Goal: Task Accomplishment & Management: Use online tool/utility

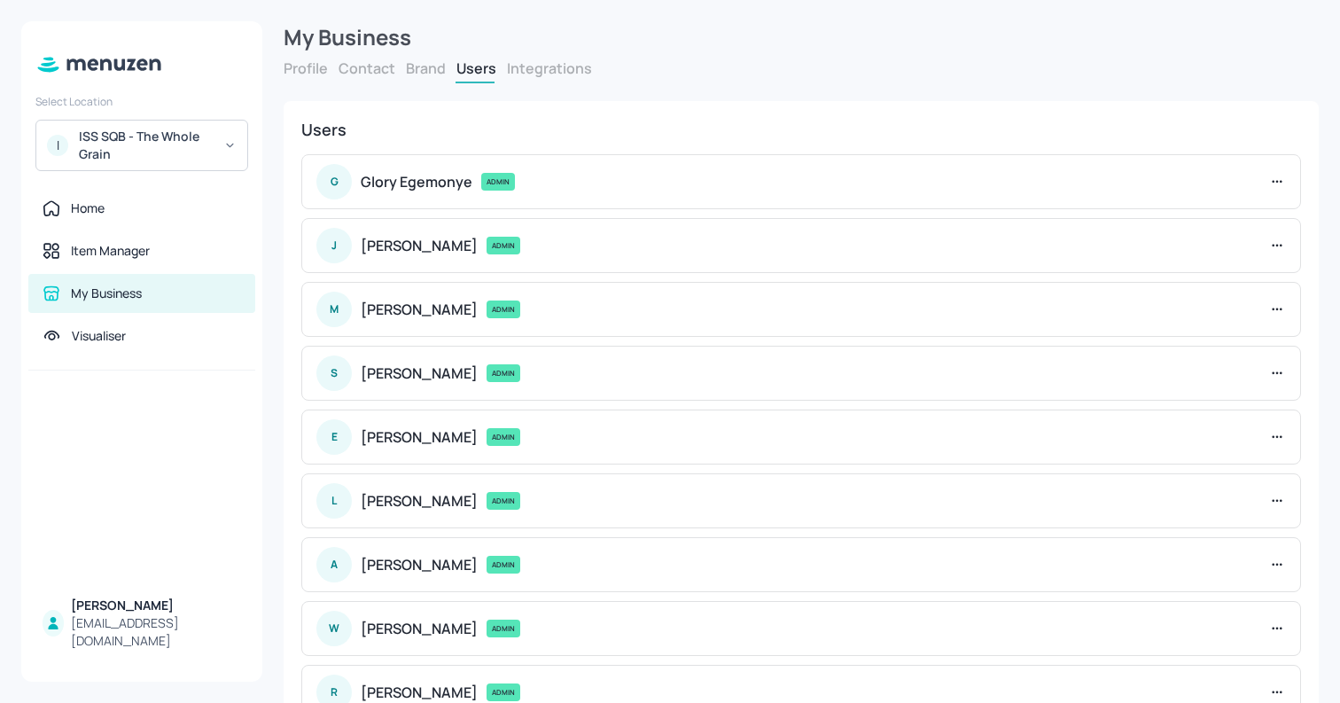
scroll to position [327, 0]
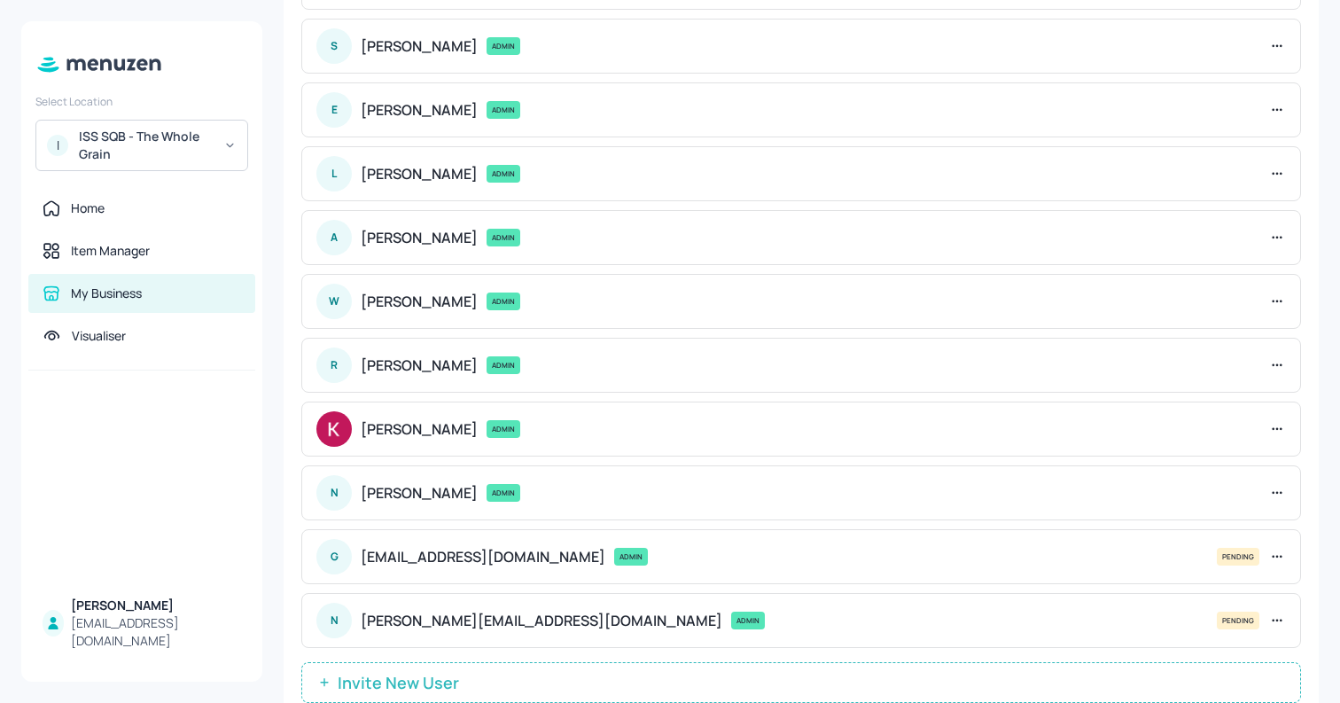
click at [128, 159] on div "ISS SQB - The Whole Grain" at bounding box center [146, 145] width 134 height 35
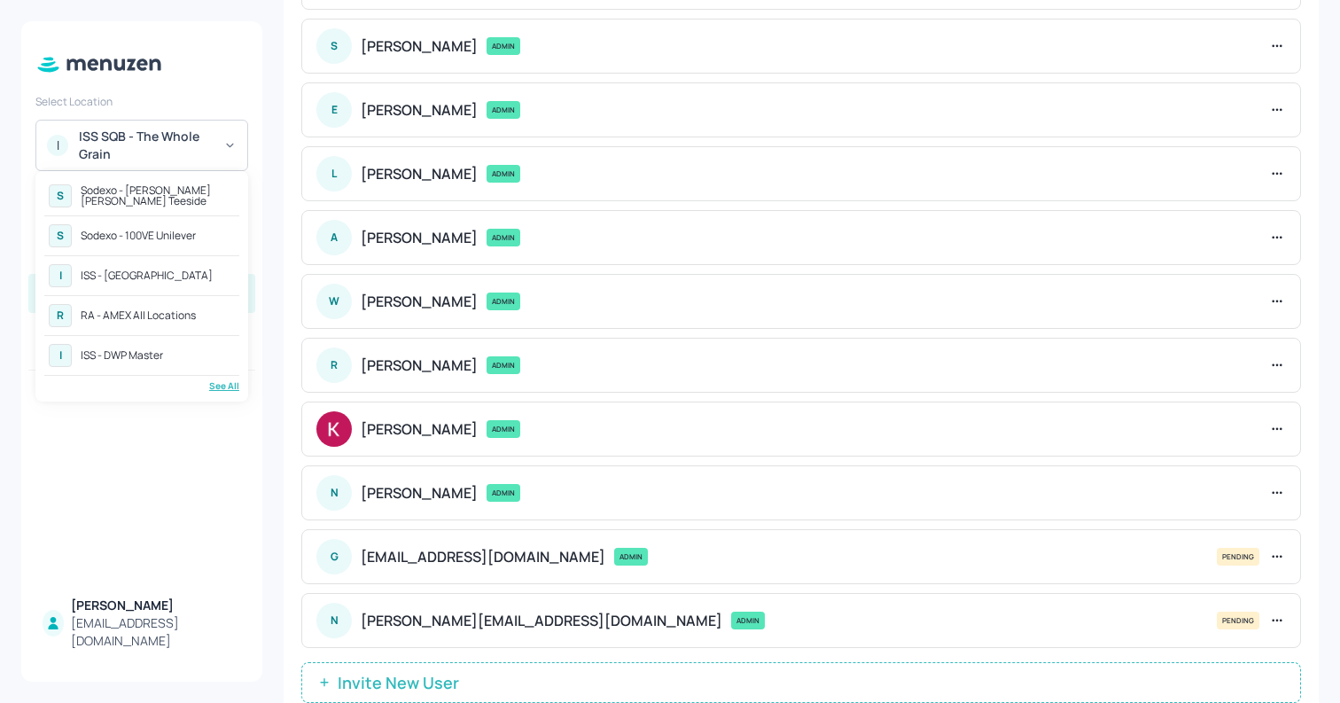
click at [230, 389] on div "See All" at bounding box center [141, 385] width 195 height 13
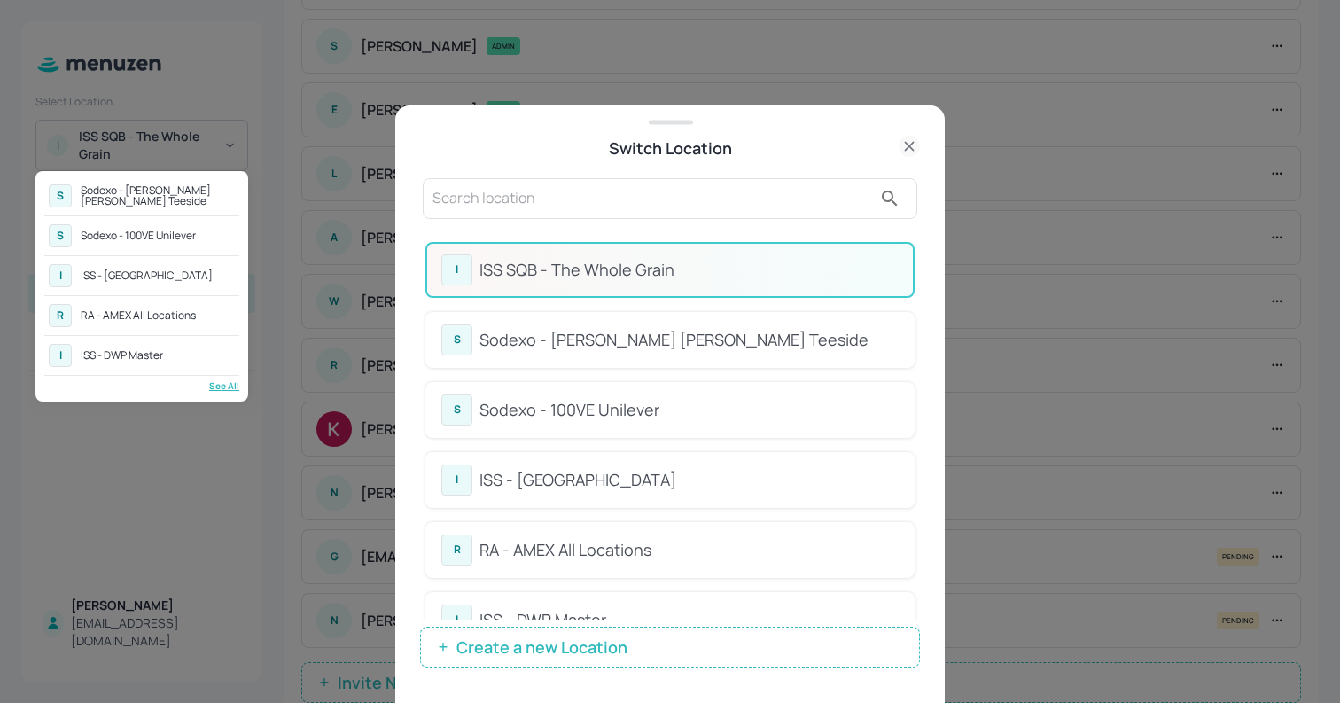
click at [558, 199] on div at bounding box center [670, 351] width 1340 height 703
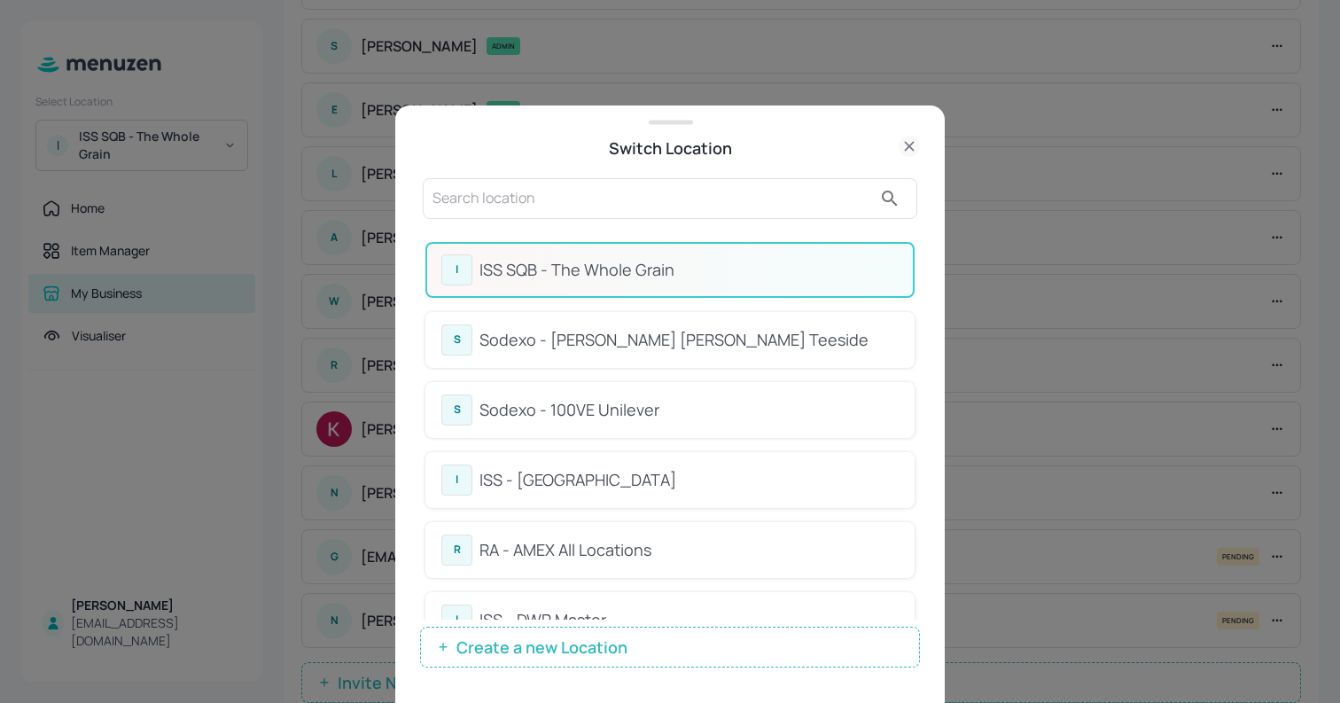
click at [558, 199] on input "text" at bounding box center [653, 198] width 440 height 28
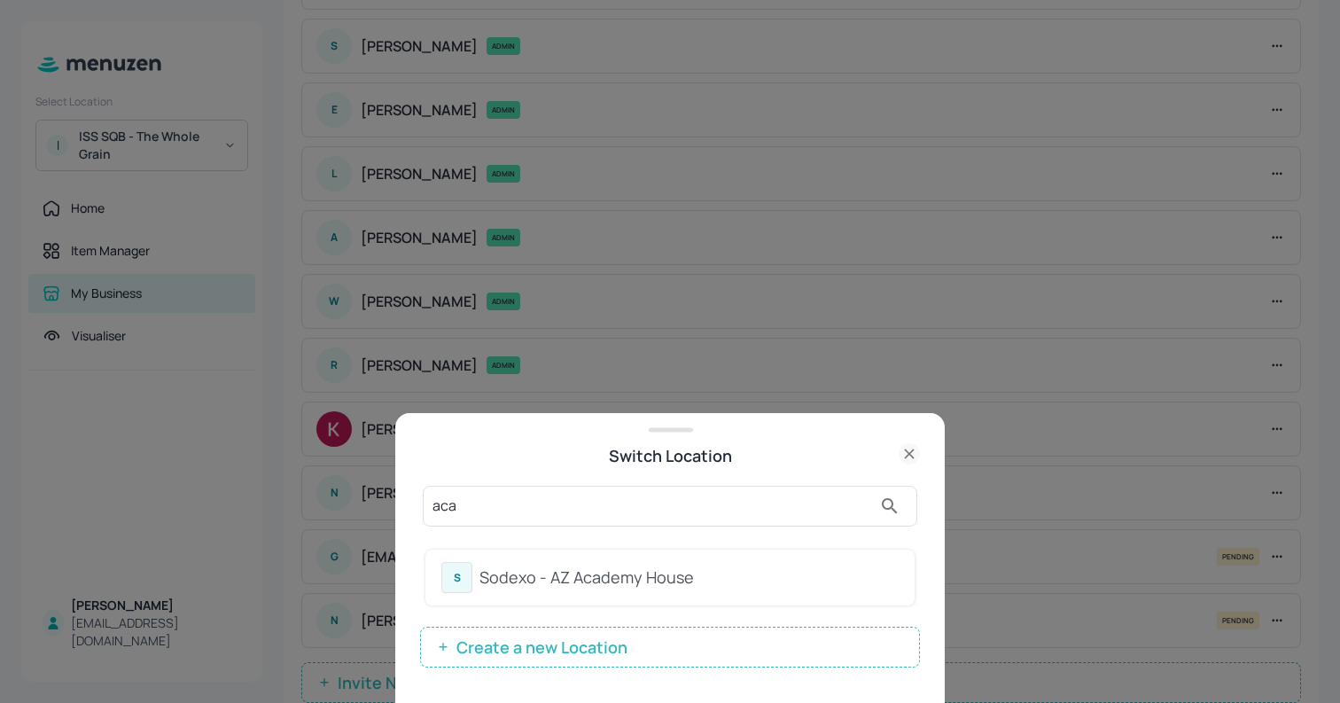
type input "aca"
click at [504, 572] on div "Sodexo - AZ Academy House" at bounding box center [689, 578] width 419 height 24
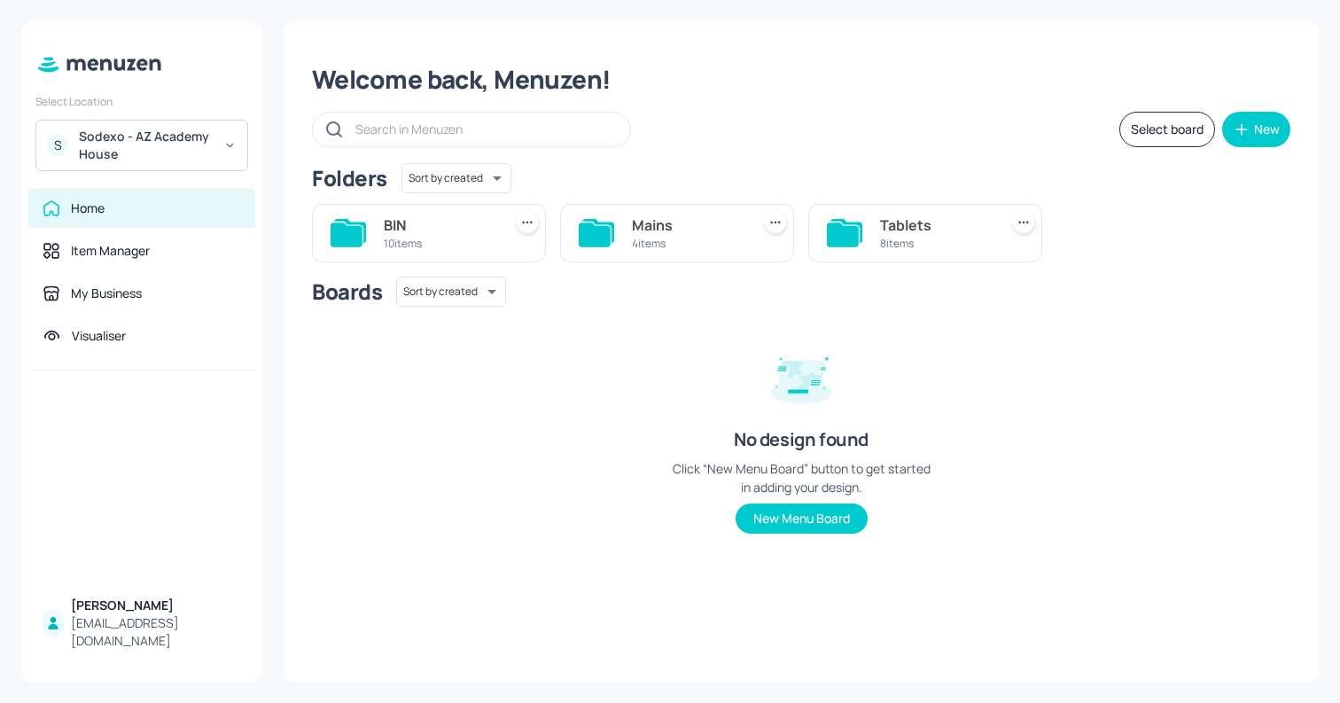
click at [868, 234] on div "Tablets 8 items" at bounding box center [925, 233] width 234 height 59
click at [899, 231] on div "Tablets" at bounding box center [936, 225] width 112 height 21
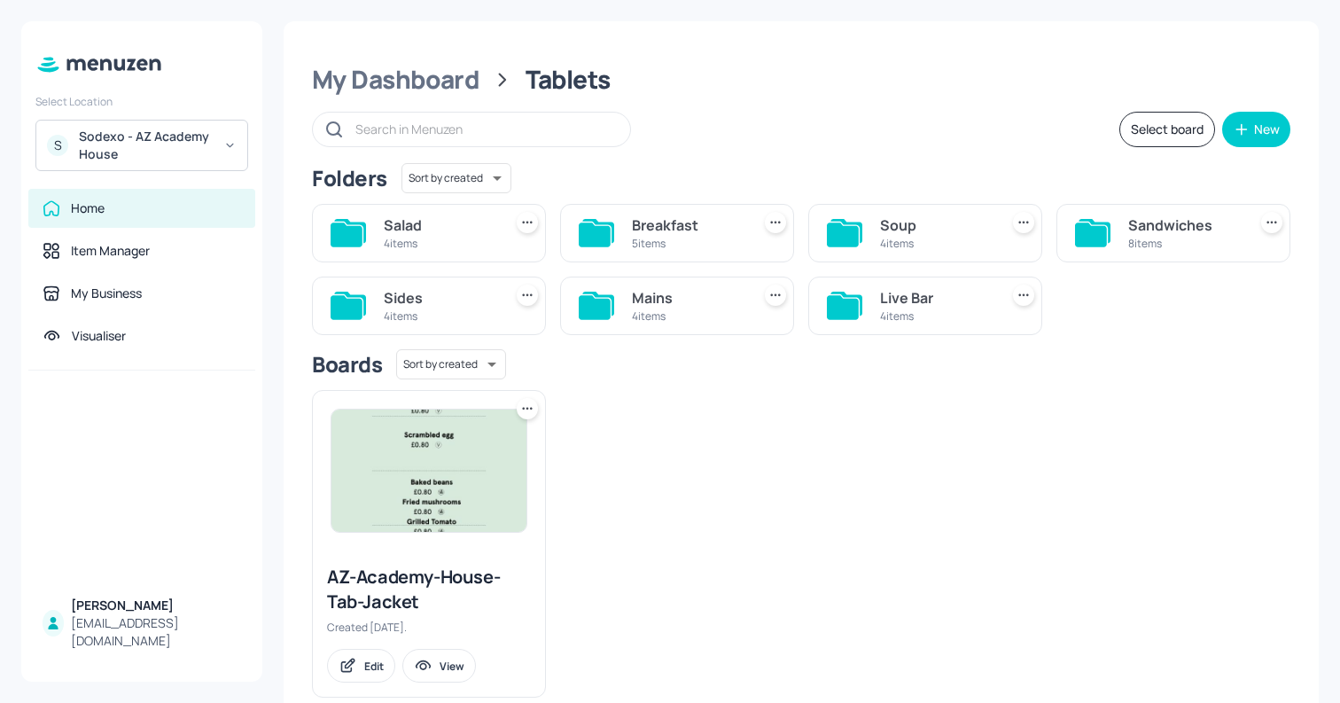
click at [849, 232] on icon at bounding box center [843, 235] width 32 height 24
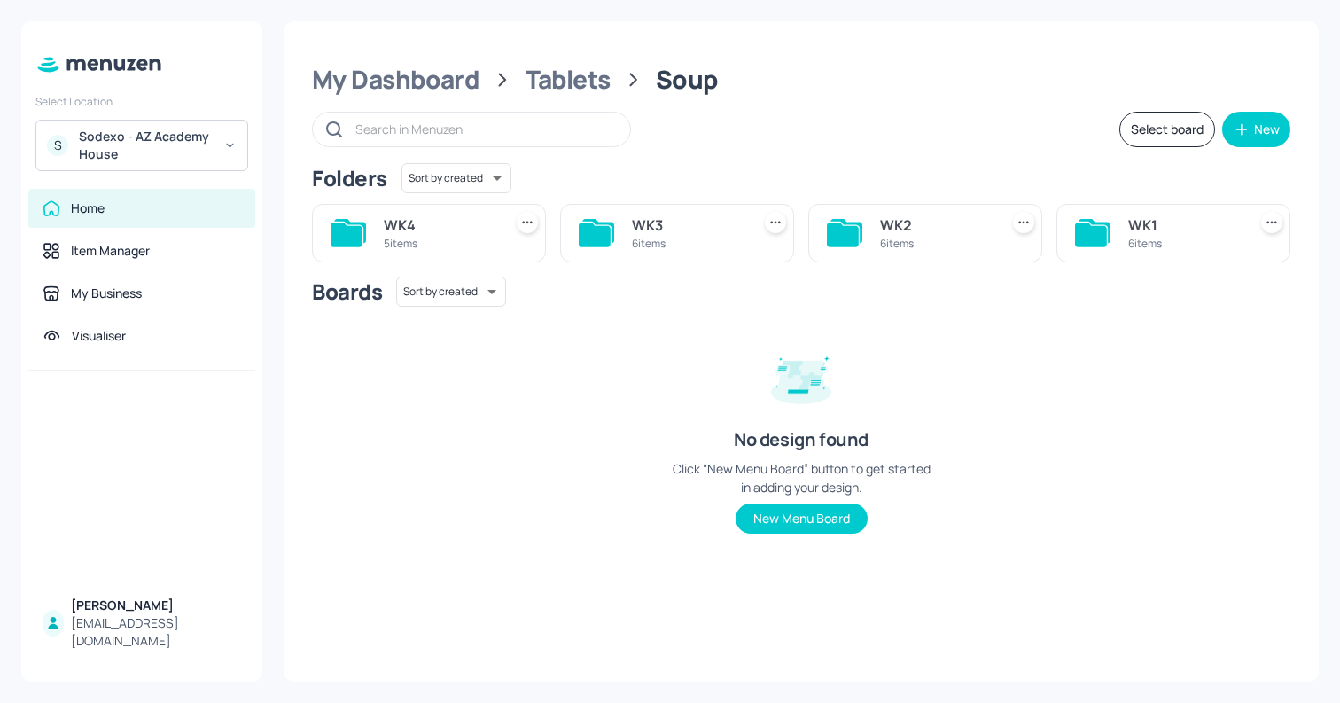
click at [1149, 220] on div "WK1" at bounding box center [1184, 225] width 112 height 21
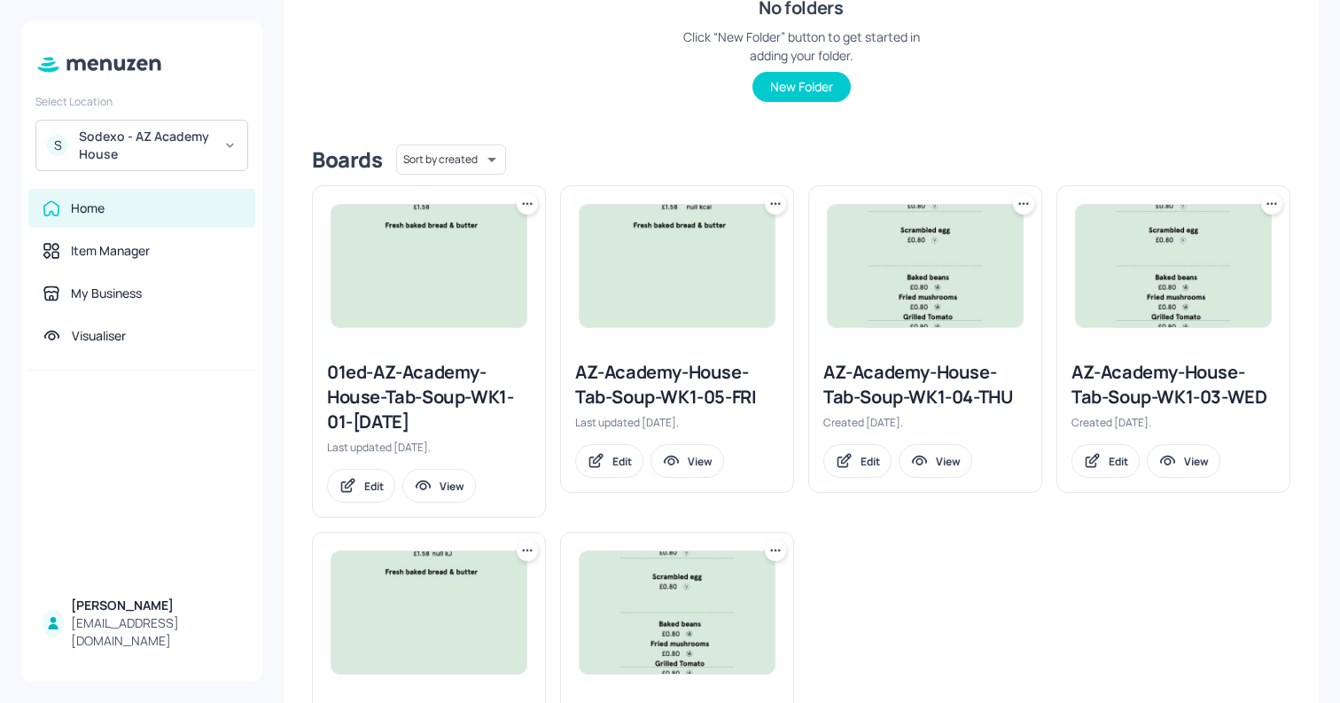
scroll to position [342, 0]
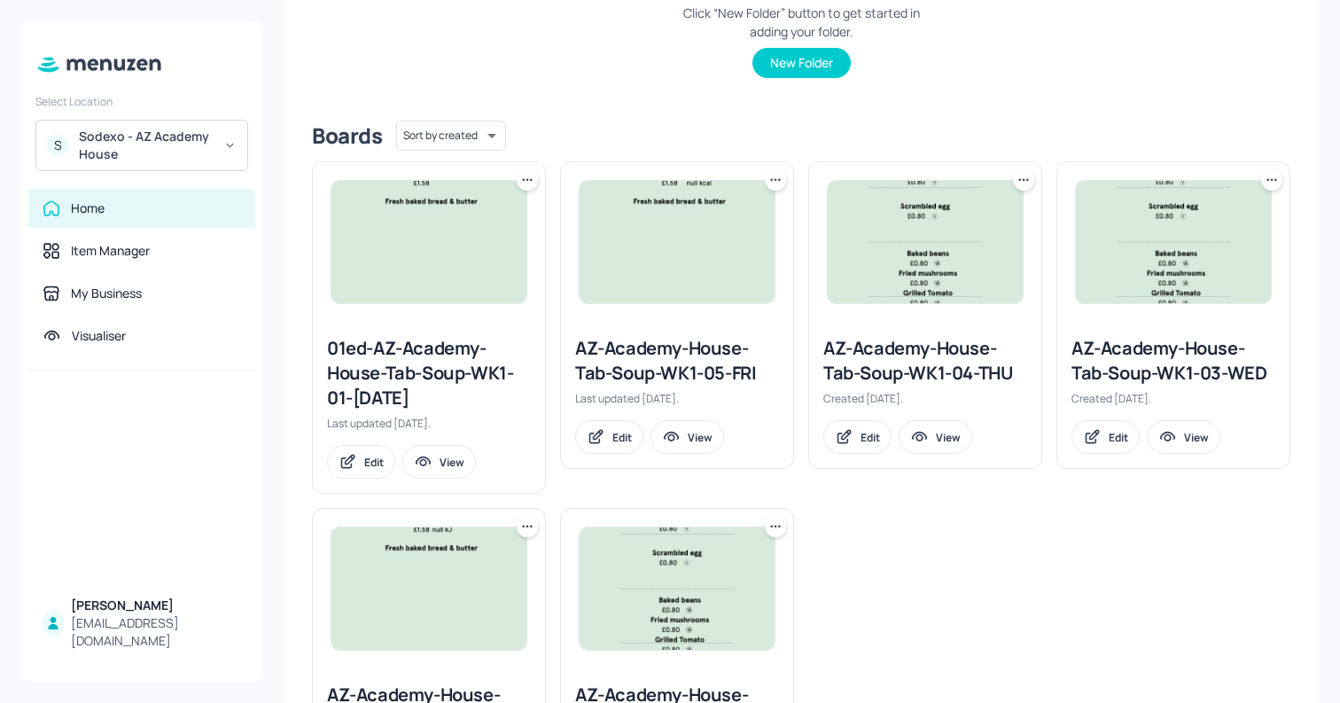
click at [1271, 180] on icon at bounding box center [1272, 180] width 18 height 18
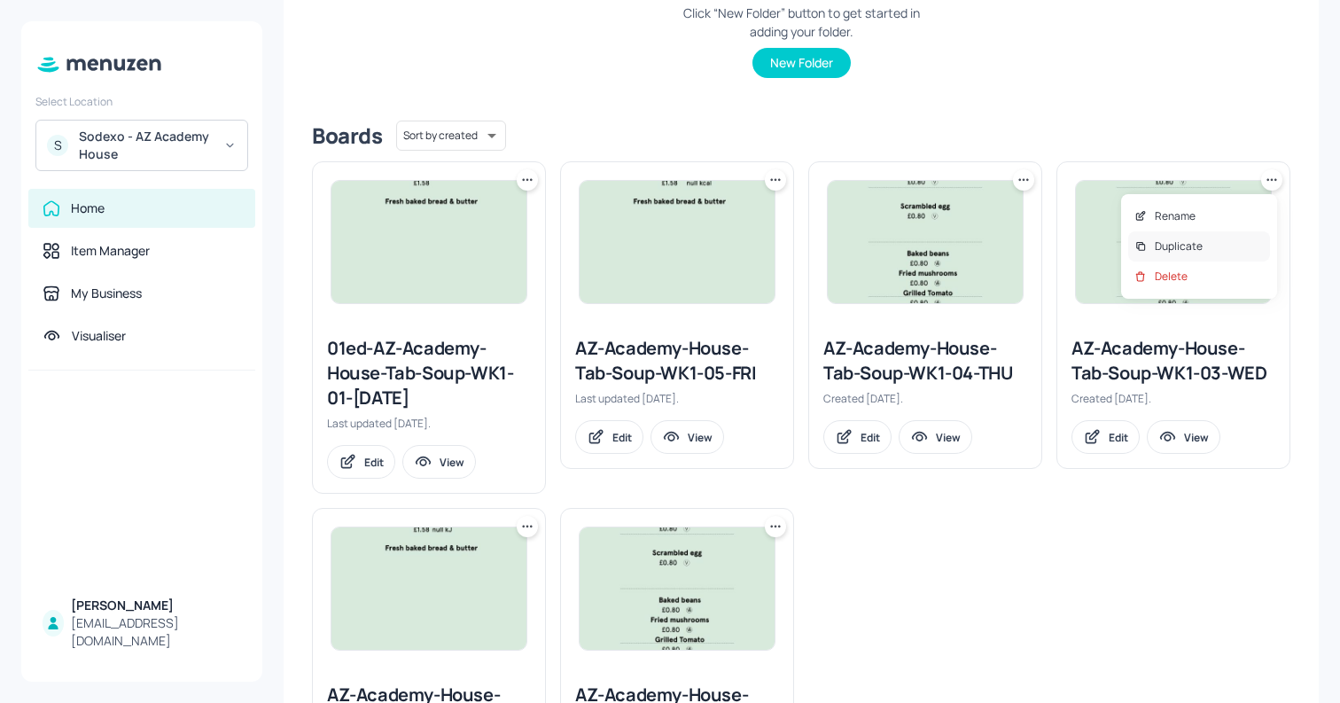
click at [1200, 240] on p "Duplicate" at bounding box center [1179, 246] width 48 height 16
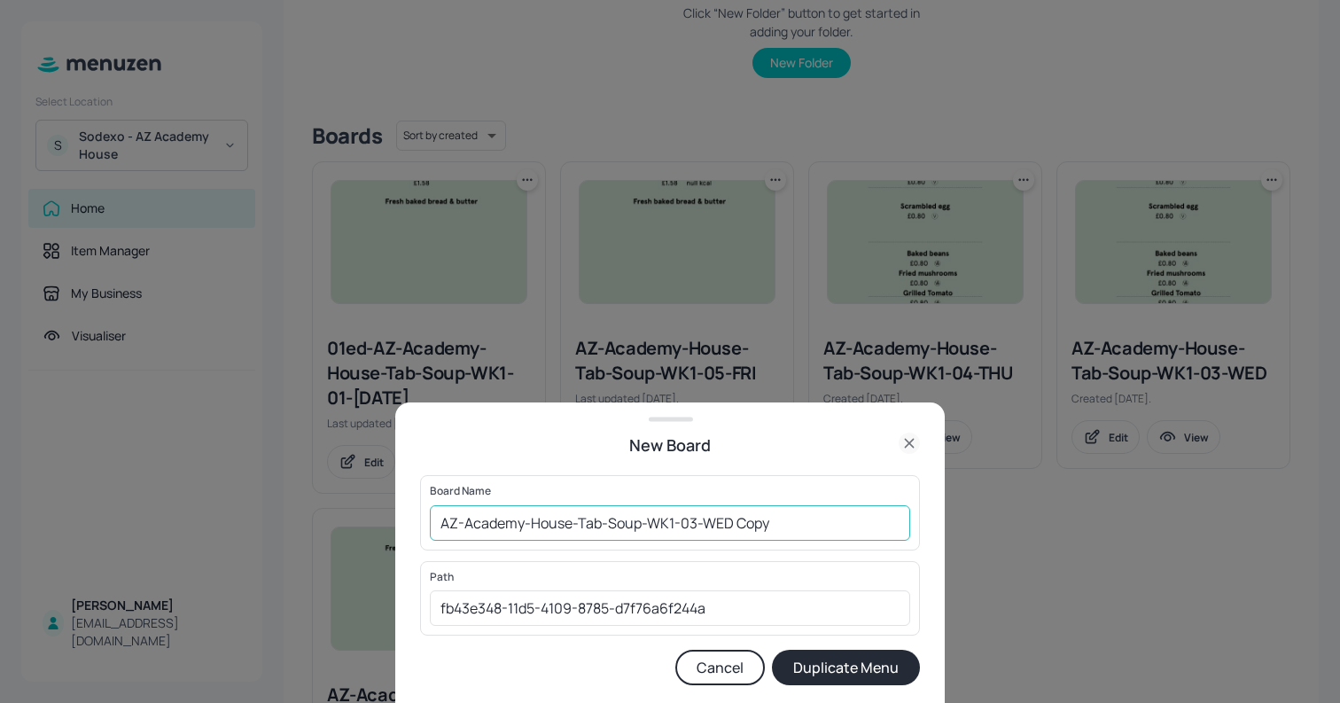
click at [436, 524] on input "AZ-Academy-House-Tab-Soup-WK1-03-WED Copy" at bounding box center [670, 522] width 480 height 35
drag, startPoint x: 773, startPoint y: 521, endPoint x: 884, endPoint y: 538, distance: 112.1
click at [884, 537] on input "01ed-AZ-Academy-House-Tab-Soup-WK1-03-WED Copy" at bounding box center [670, 522] width 480 height 35
type input "01ed-AZ-Academy-House-Tab-Soup-WK1-03-[DATE]"
click at [772, 650] on button "Duplicate Menu" at bounding box center [846, 667] width 148 height 35
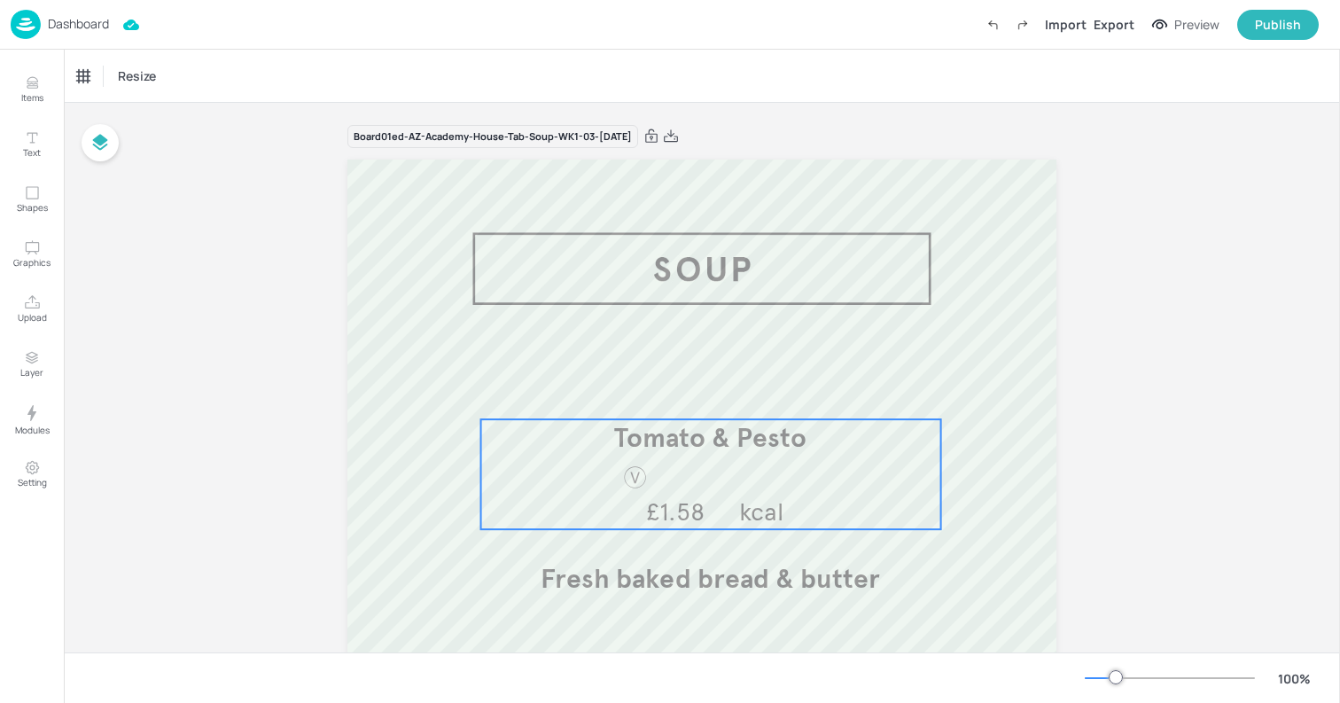
click at [730, 436] on span "Tomato & Pesto" at bounding box center [710, 437] width 192 height 33
click at [764, 444] on span "Tomato & Pesto" at bounding box center [710, 437] width 192 height 33
click at [111, 79] on div "Tomato & Pesto" at bounding box center [116, 76] width 78 height 16
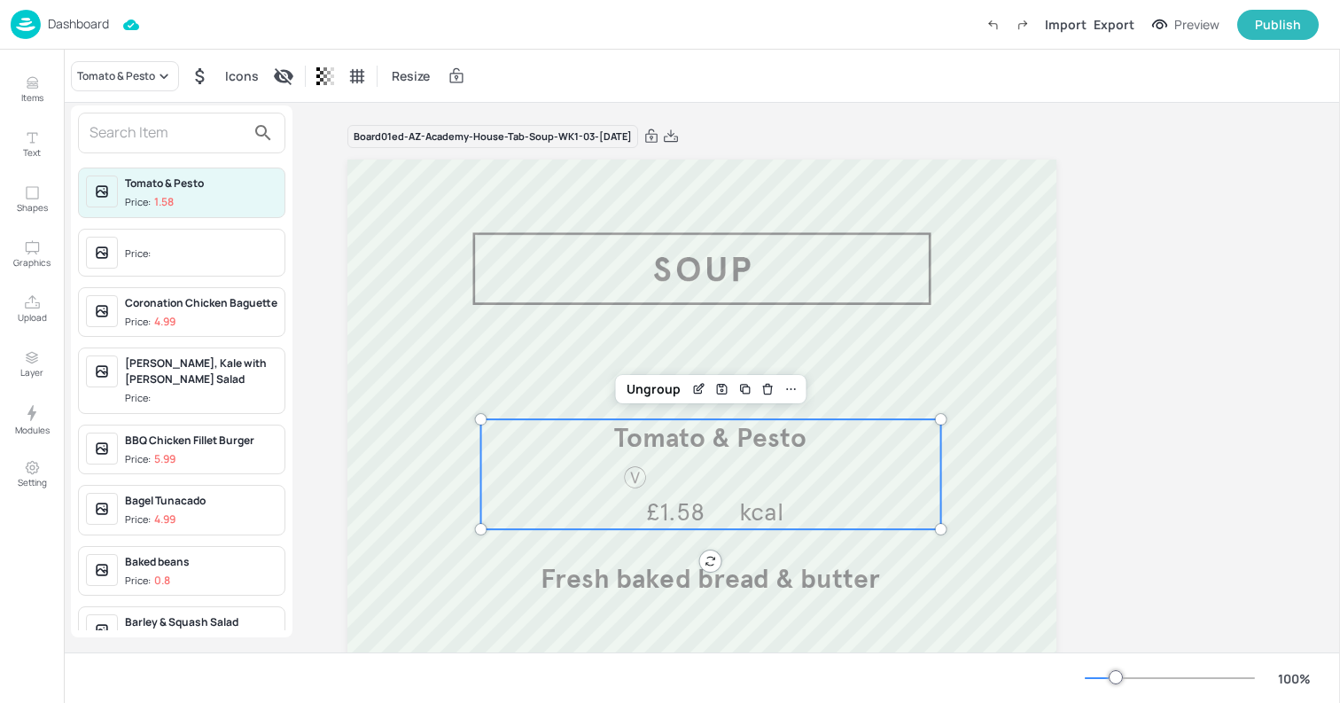
click at [105, 129] on input "text" at bounding box center [168, 133] width 156 height 28
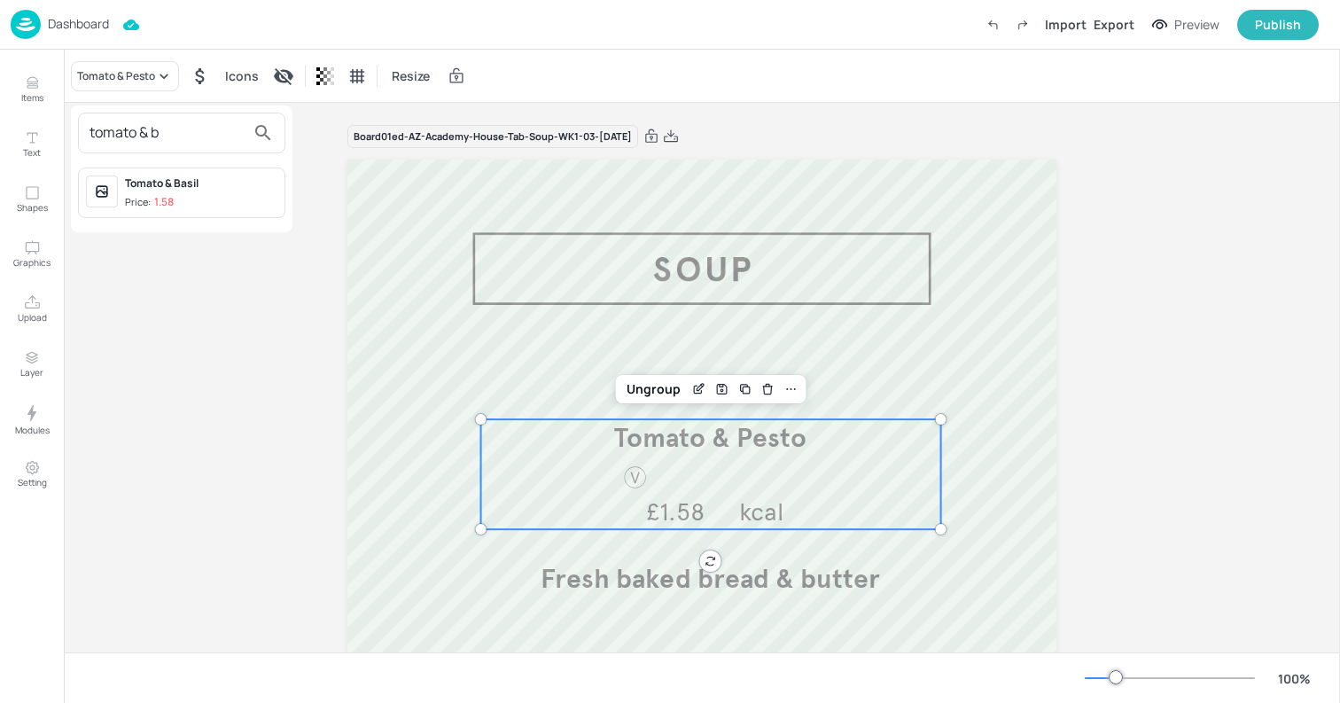
type input "tomato & b"
click at [177, 191] on div "Tomato & Basil Price: 1.58" at bounding box center [201, 193] width 152 height 35
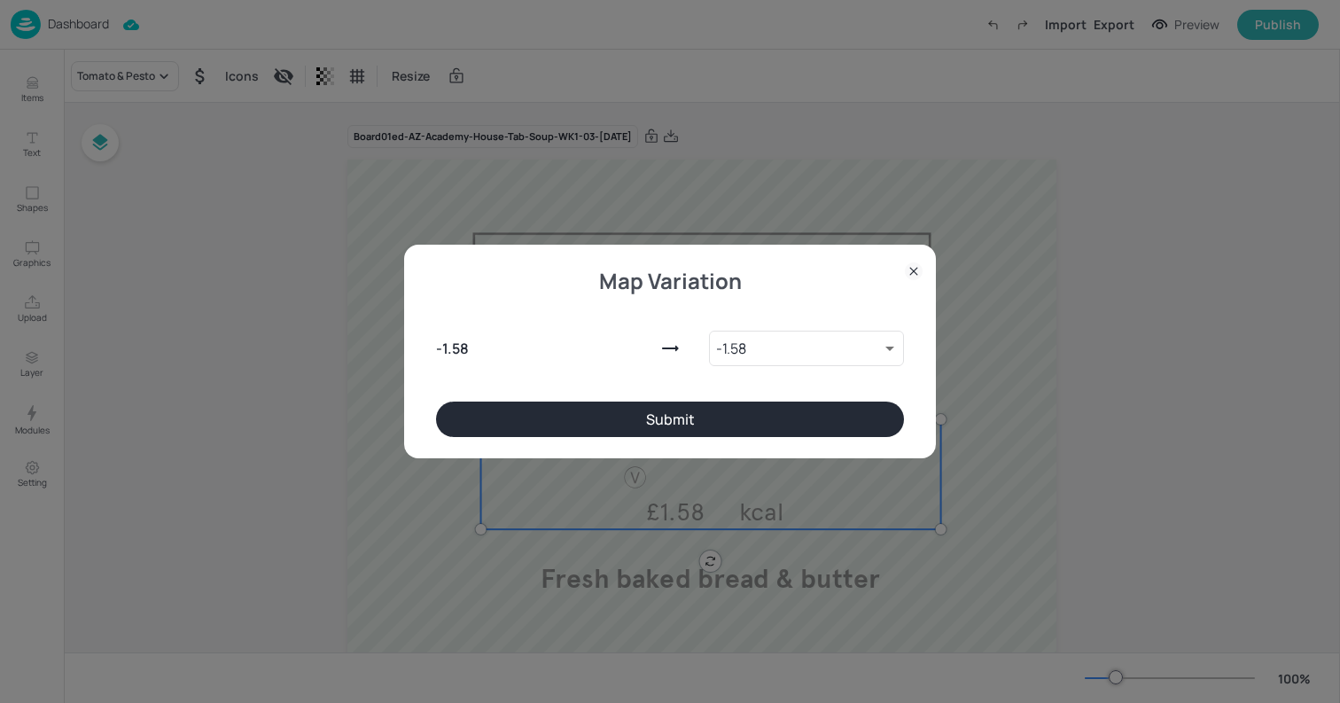
click at [560, 407] on button "Submit" at bounding box center [670, 419] width 468 height 35
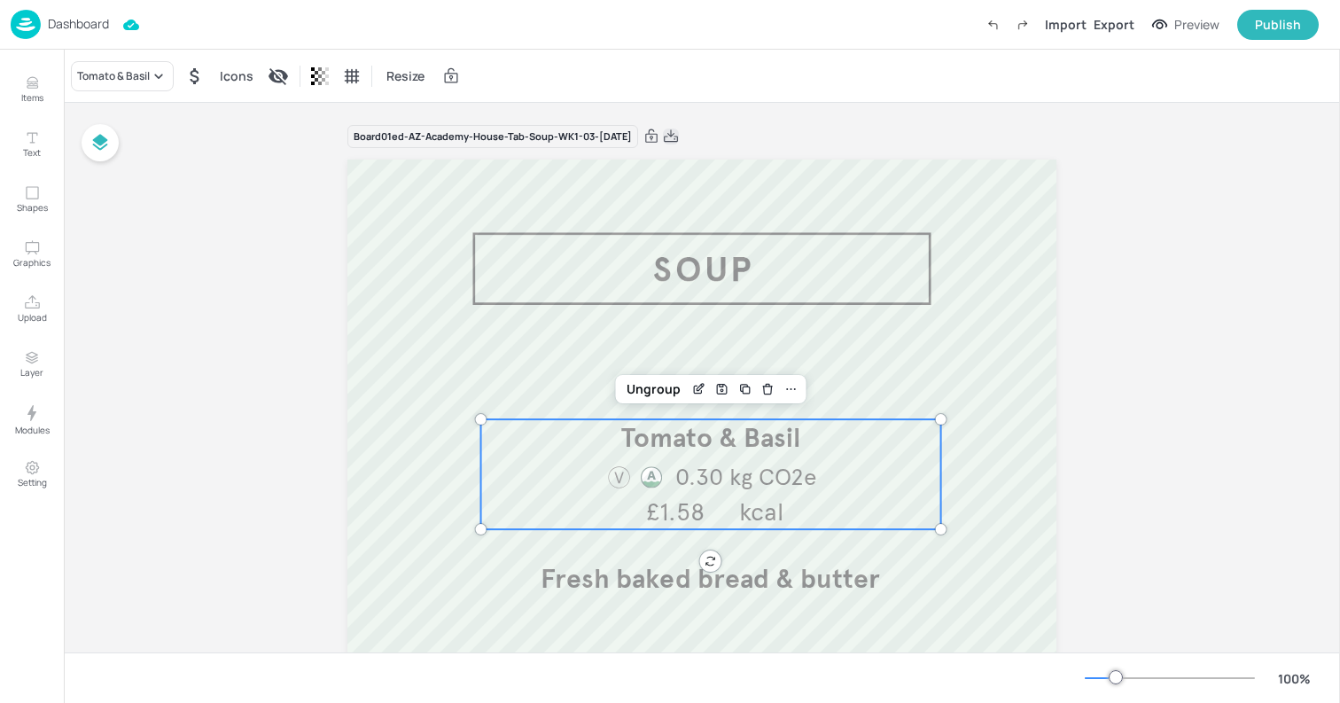
click at [679, 142] on icon at bounding box center [671, 137] width 16 height 18
